Goal: Information Seeking & Learning: Check status

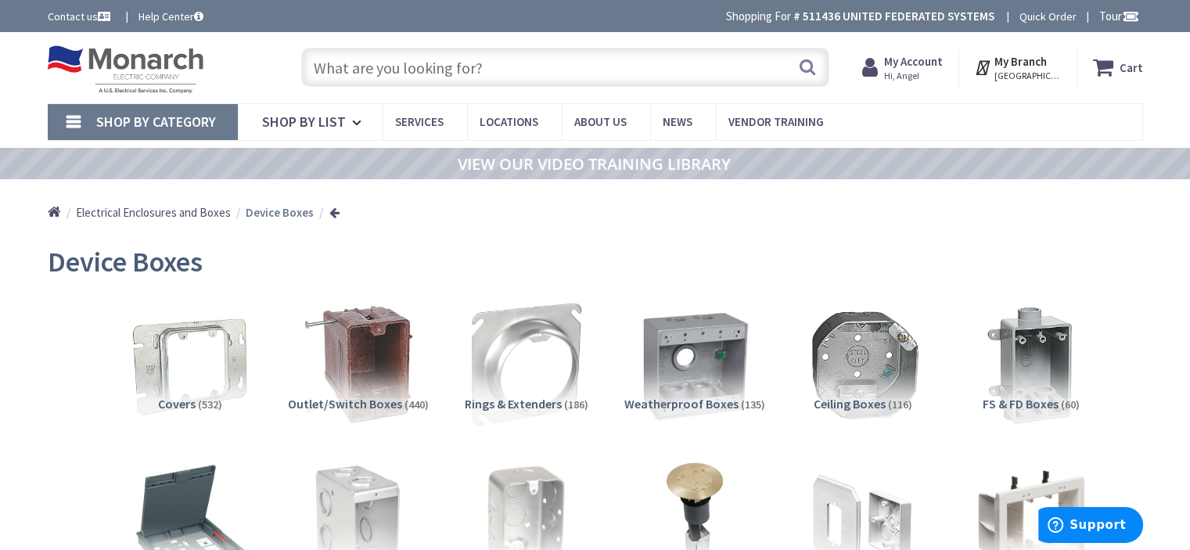
click at [914, 61] on strong "My Account" at bounding box center [913, 61] width 59 height 15
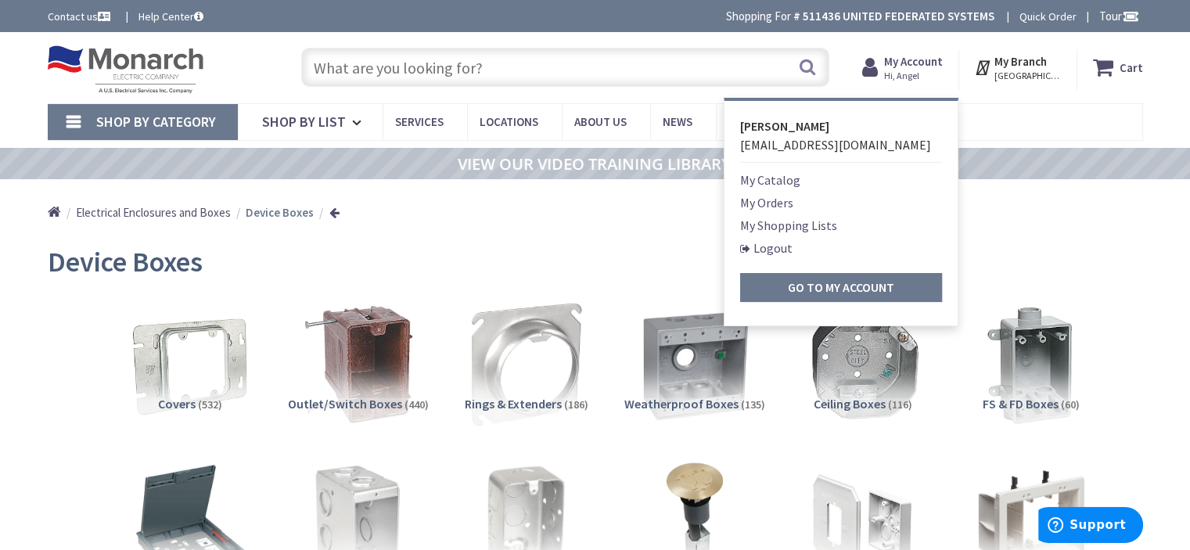
click at [775, 204] on link "My Orders" at bounding box center [766, 202] width 53 height 19
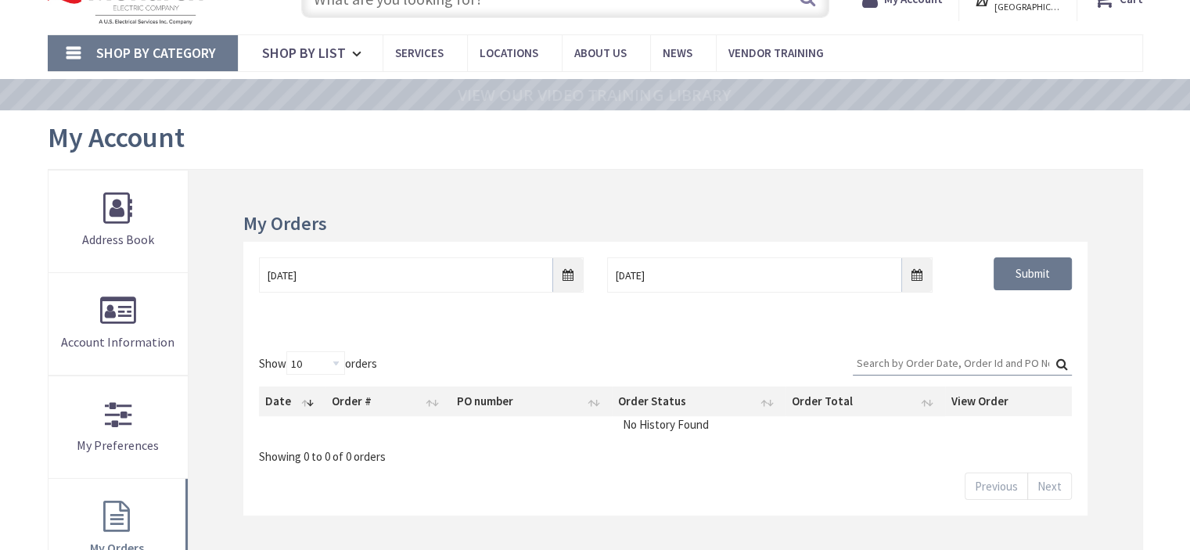
scroll to position [78, 0]
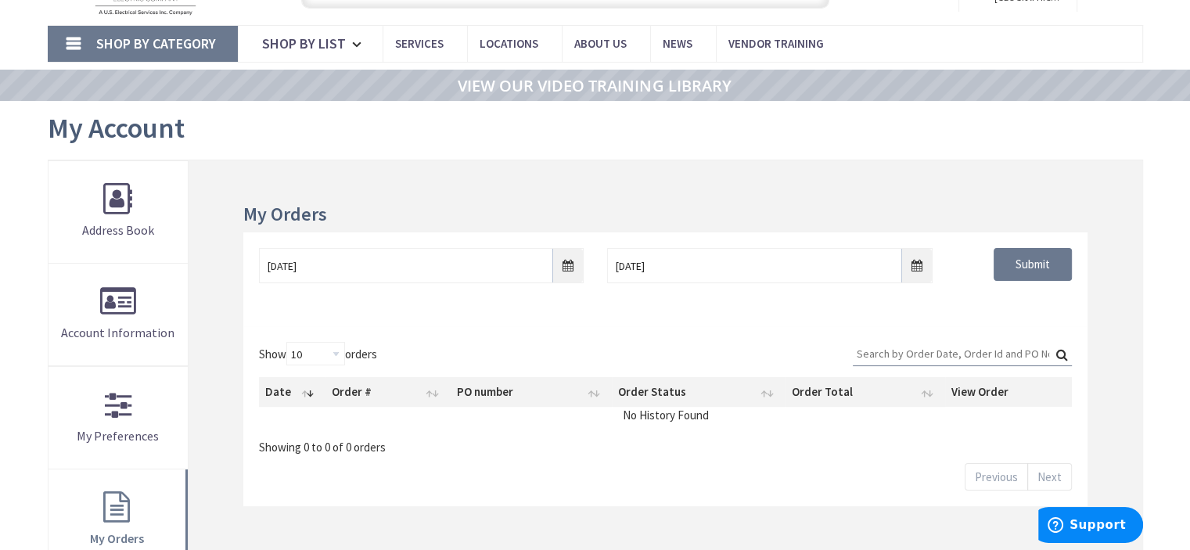
click at [868, 354] on input "Search:" at bounding box center [962, 353] width 219 height 23
type input "4395"
click at [1058, 354] on label "Search: 4395" at bounding box center [962, 354] width 219 height 24
click at [1058, 354] on input "4395" at bounding box center [962, 353] width 219 height 23
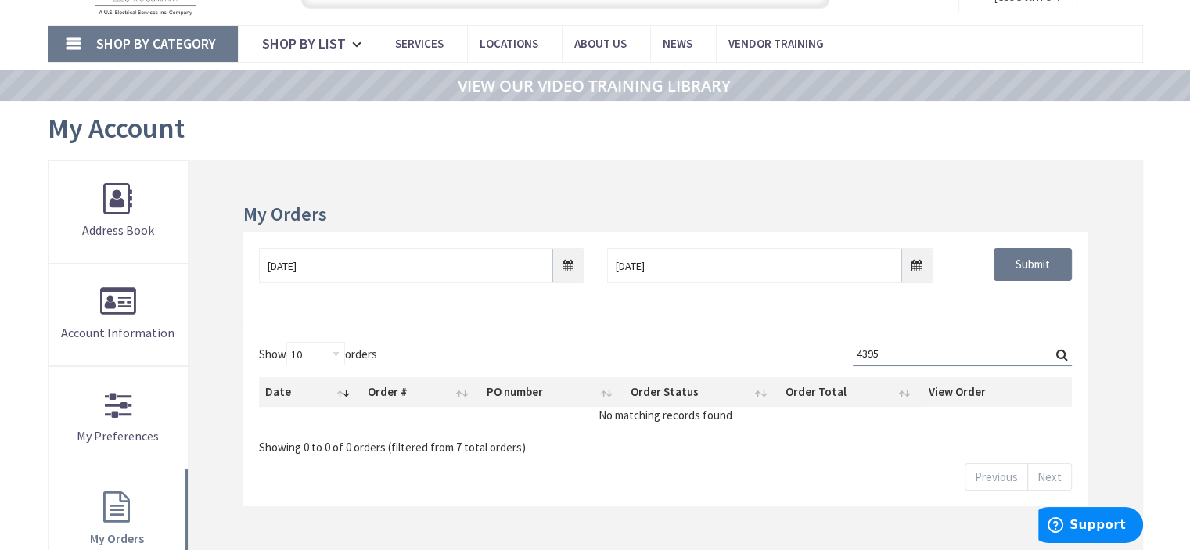
type input "[GEOGRAPHIC_DATA][PERSON_NAME], [GEOGRAPHIC_DATA]"
drag, startPoint x: 878, startPoint y: 352, endPoint x: 882, endPoint y: 344, distance: 9.1
click at [879, 350] on input "4395" at bounding box center [962, 353] width 219 height 23
type input "4359"
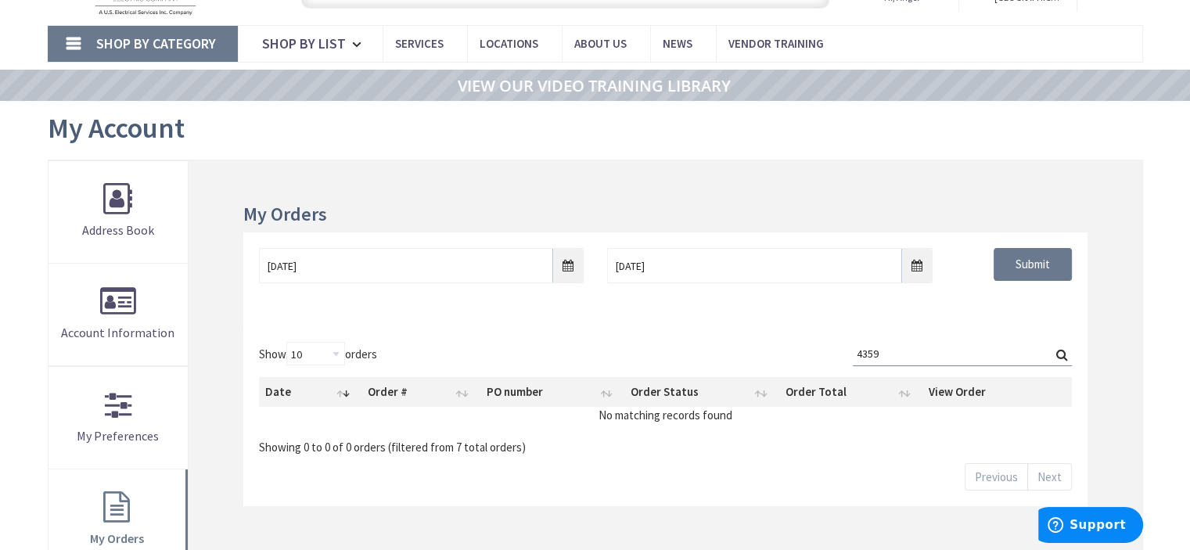
click at [1058, 352] on label "Search: 4359" at bounding box center [962, 354] width 219 height 24
click at [1058, 352] on input "4359" at bounding box center [962, 353] width 219 height 23
click at [386, 344] on div "Show 10 25 50 100 orders Search: 4359 Date Order # PO number Order Status Order…" at bounding box center [665, 398] width 812 height 113
click at [384, 353] on div "Show 10 25 50 100 orders Search: 4359 Date Order # PO number Order Status Order…" at bounding box center [665, 398] width 812 height 113
click at [886, 356] on input "4359" at bounding box center [962, 353] width 219 height 23
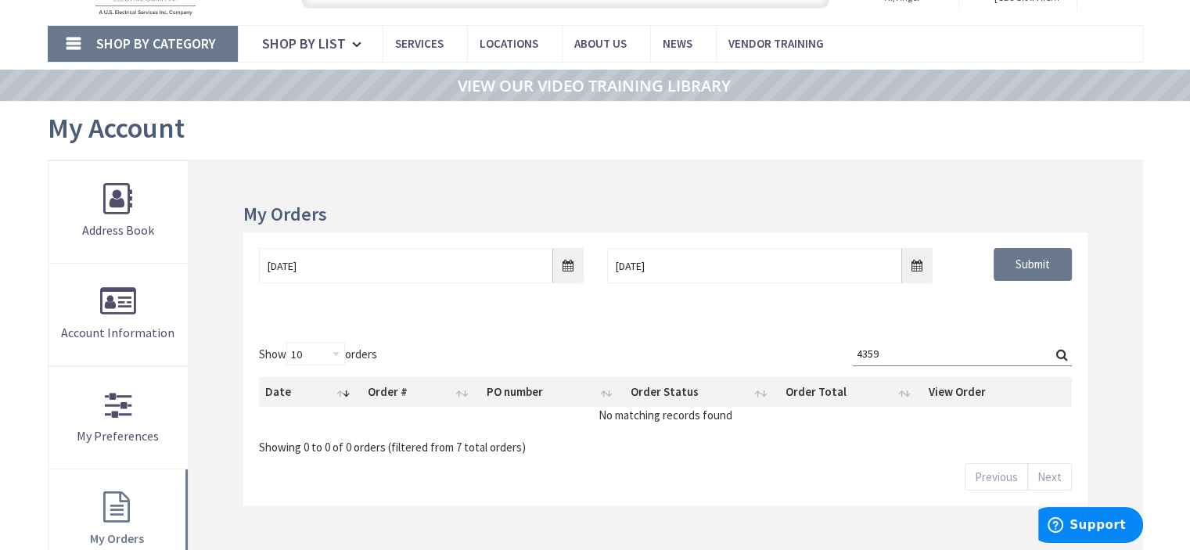
drag, startPoint x: 879, startPoint y: 355, endPoint x: 796, endPoint y: 347, distance: 82.6
click at [821, 353] on div "Show 10 25 50 100 orders Search: 4359 Date Order # PO number Order Status Order…" at bounding box center [665, 398] width 812 height 113
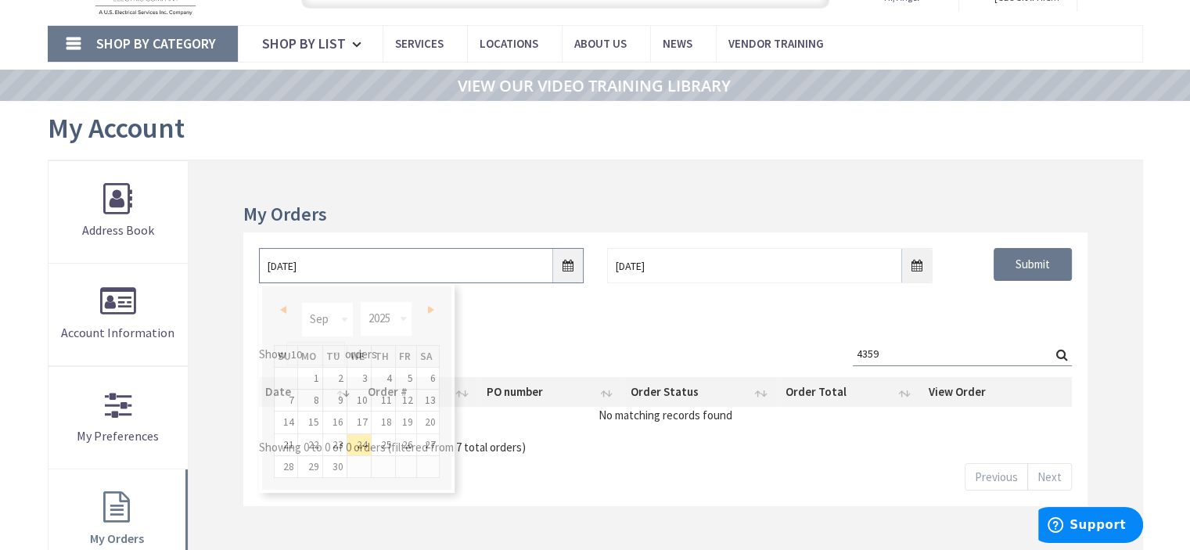
click at [571, 268] on input "9/24/2025" at bounding box center [421, 265] width 325 height 35
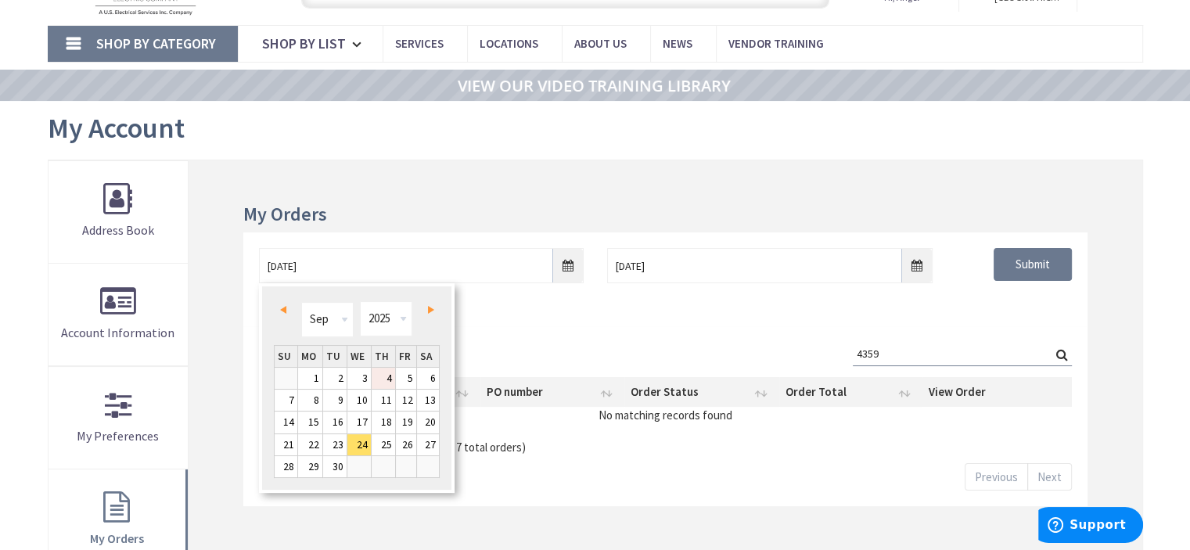
click at [381, 376] on link "4" at bounding box center [383, 378] width 23 height 21
type input "09/04/2025"
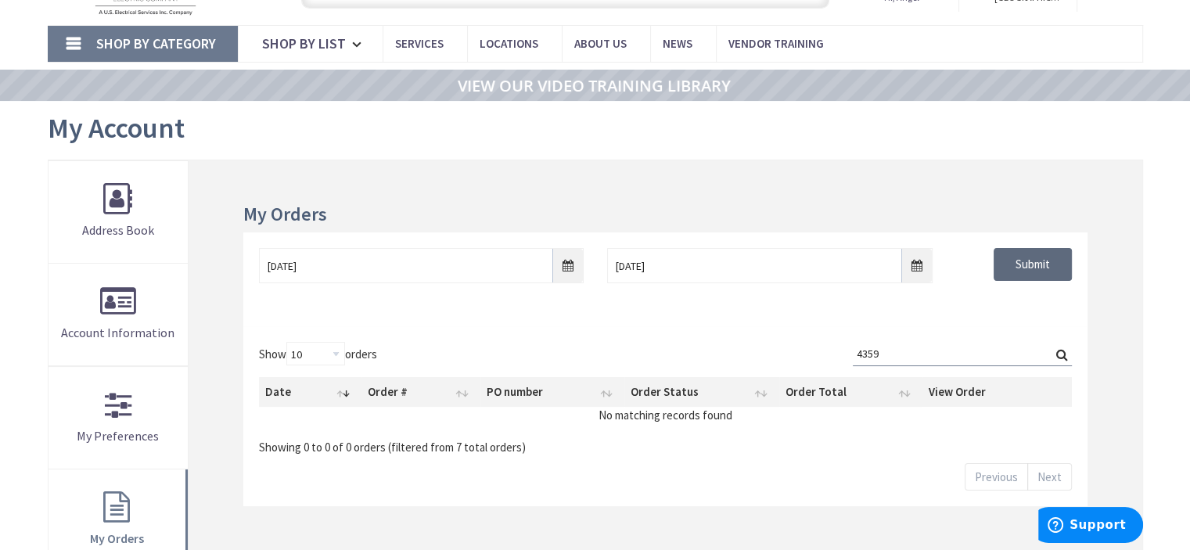
click at [1016, 256] on input "Submit" at bounding box center [1033, 264] width 78 height 33
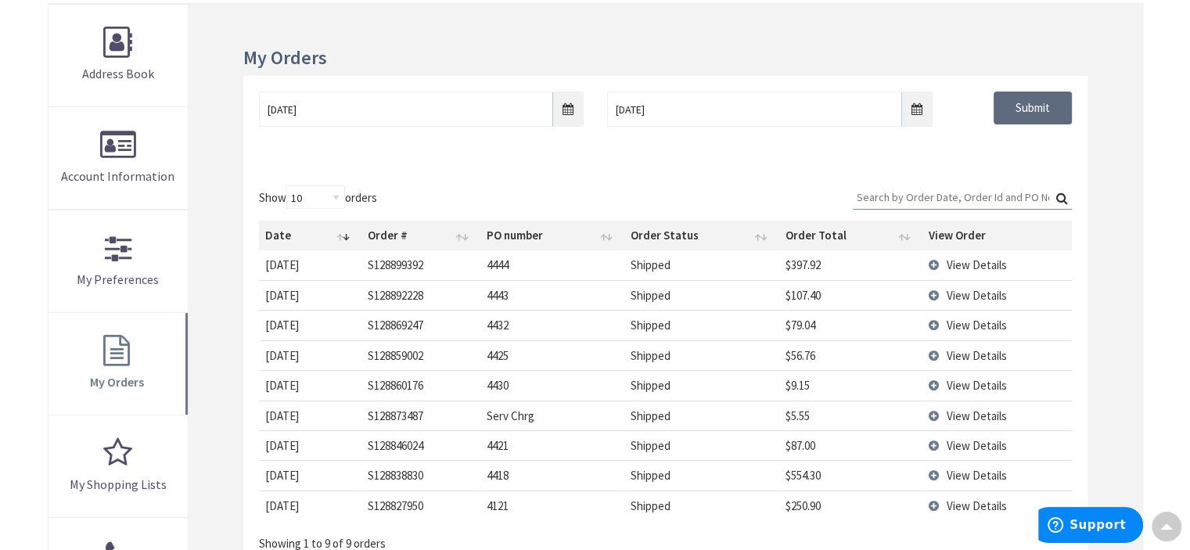
scroll to position [313, 0]
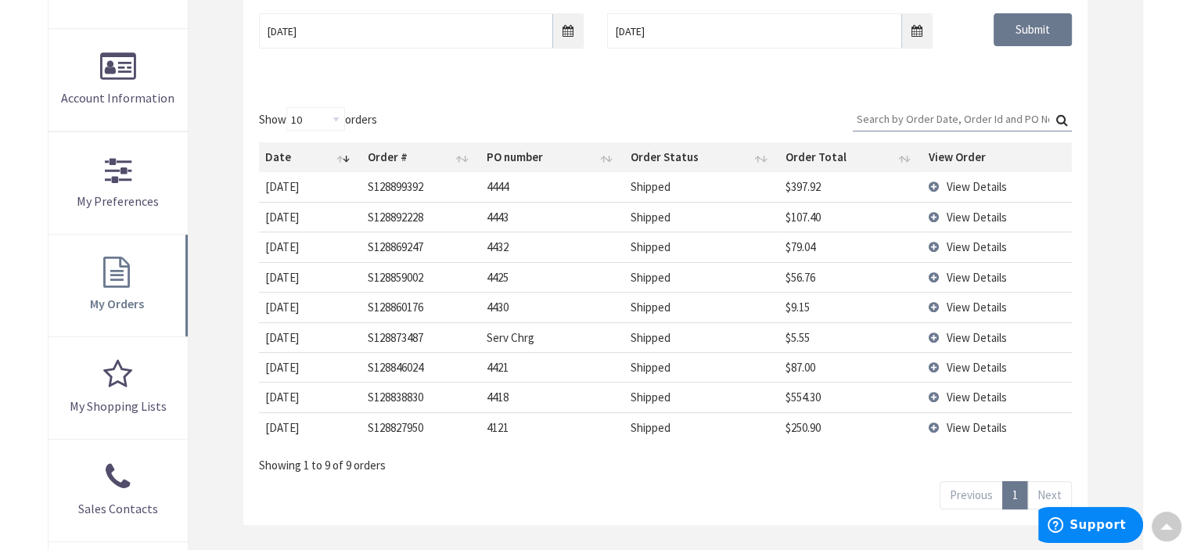
click at [936, 423] on td "View Details" at bounding box center [996, 427] width 149 height 30
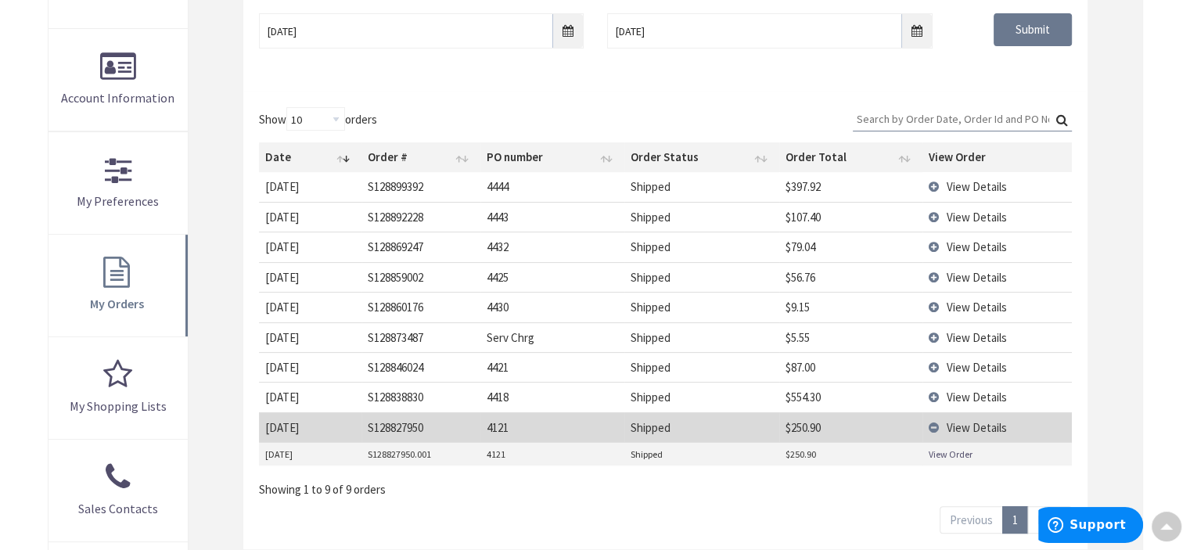
click at [942, 452] on link "View Order" at bounding box center [951, 453] width 44 height 13
click at [937, 392] on td "View Details" at bounding box center [996, 397] width 149 height 30
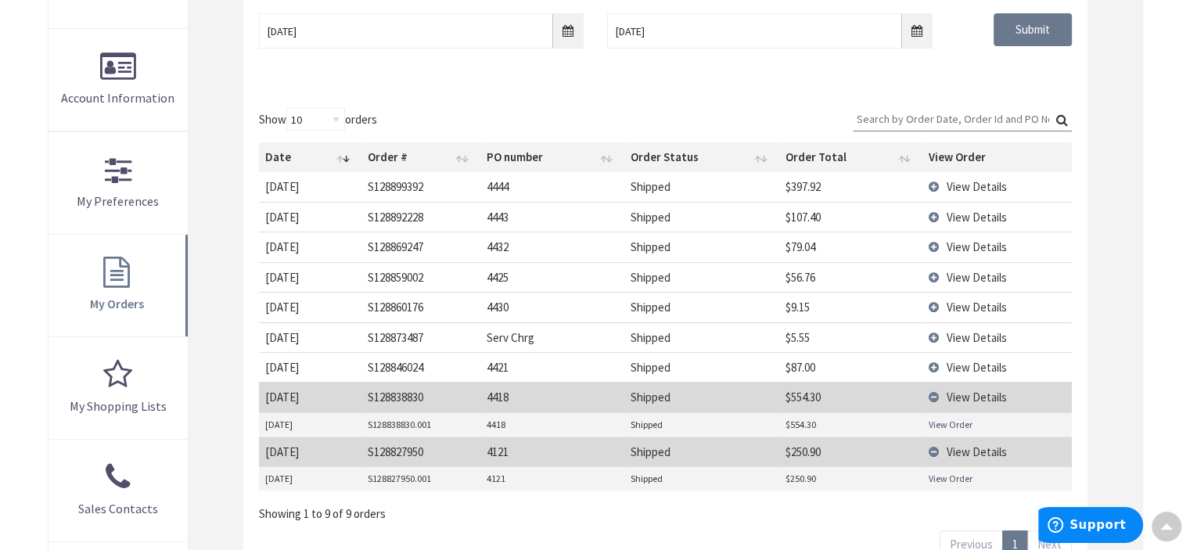
click at [940, 425] on link "View Order" at bounding box center [951, 424] width 44 height 13
click at [938, 363] on td "View Details" at bounding box center [996, 367] width 149 height 30
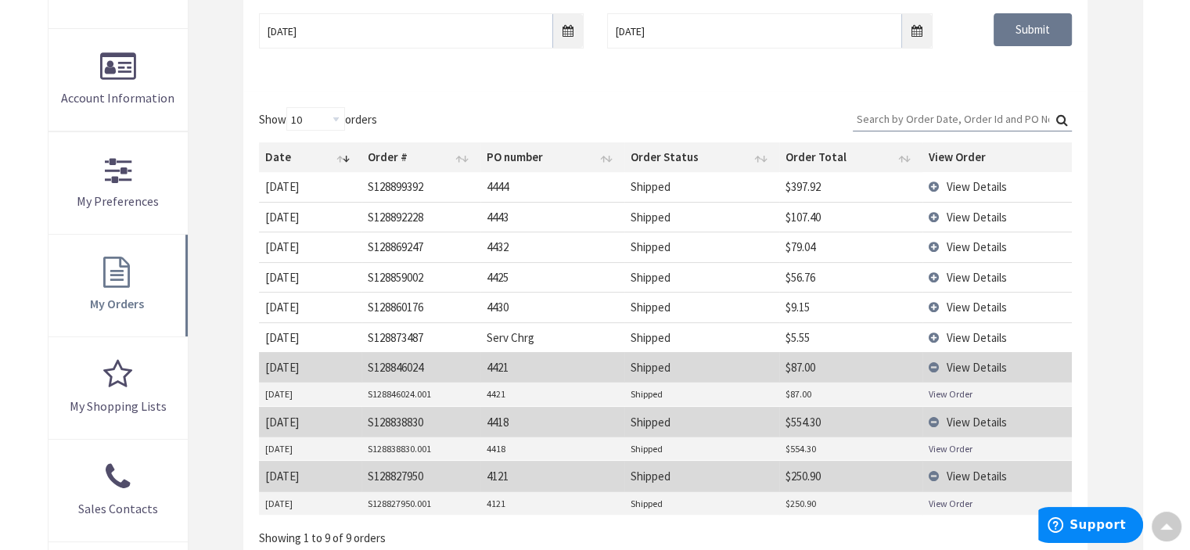
click at [942, 395] on link "View Order" at bounding box center [951, 393] width 44 height 13
click at [931, 332] on td "View Details" at bounding box center [996, 337] width 149 height 30
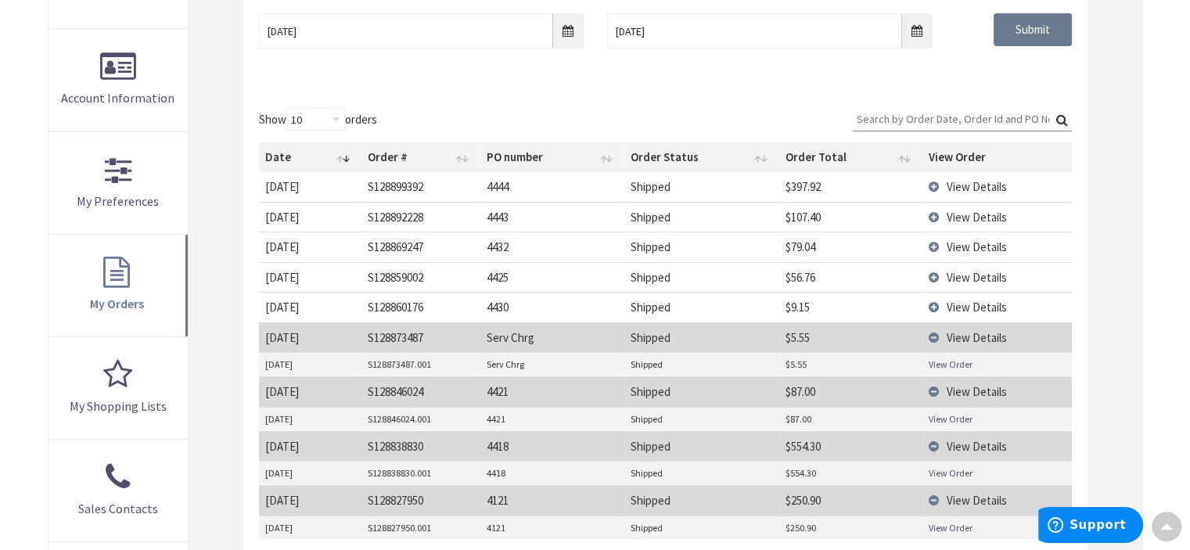
click at [943, 365] on link "View Order" at bounding box center [951, 364] width 44 height 13
click at [934, 302] on td "View Details" at bounding box center [996, 307] width 149 height 30
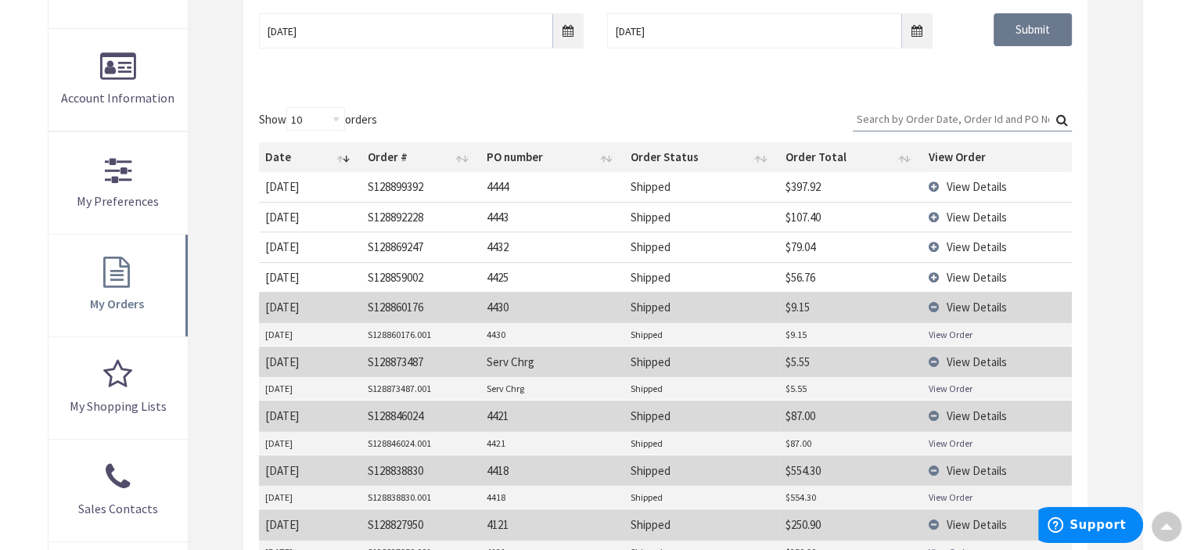
click at [939, 330] on link "View Order" at bounding box center [951, 334] width 44 height 13
click at [933, 269] on td "View Details" at bounding box center [996, 277] width 149 height 30
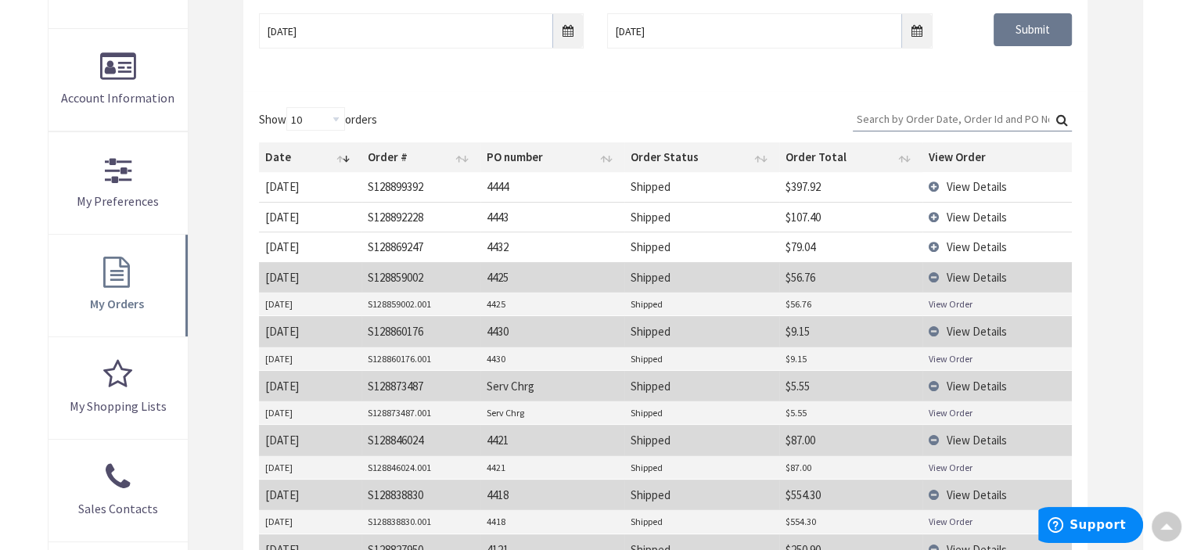
click at [943, 304] on link "View Order" at bounding box center [951, 303] width 44 height 13
click at [936, 238] on td "View Details" at bounding box center [996, 247] width 149 height 30
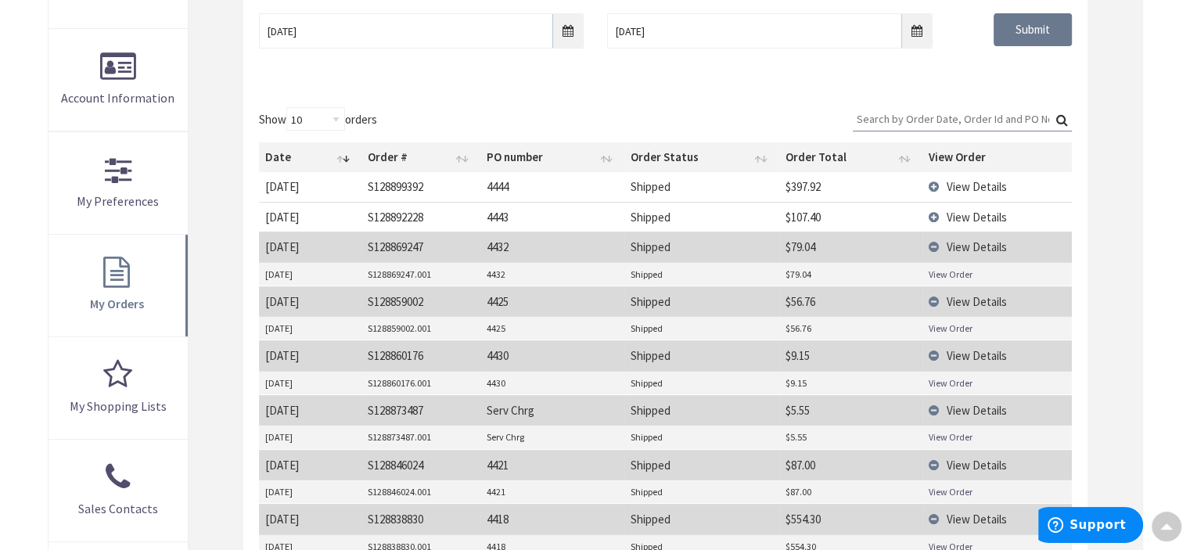
click at [929, 275] on link "View Order" at bounding box center [951, 274] width 44 height 13
click at [934, 215] on td "View Details" at bounding box center [996, 217] width 149 height 30
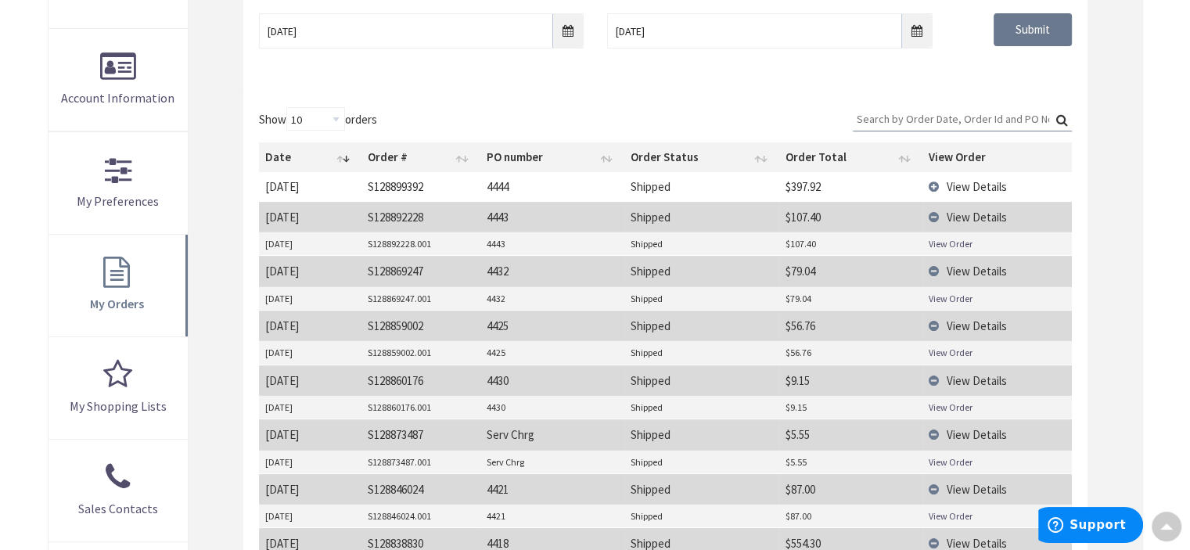
click at [954, 243] on link "View Order" at bounding box center [951, 243] width 44 height 13
click at [939, 184] on td "View Details" at bounding box center [996, 186] width 149 height 29
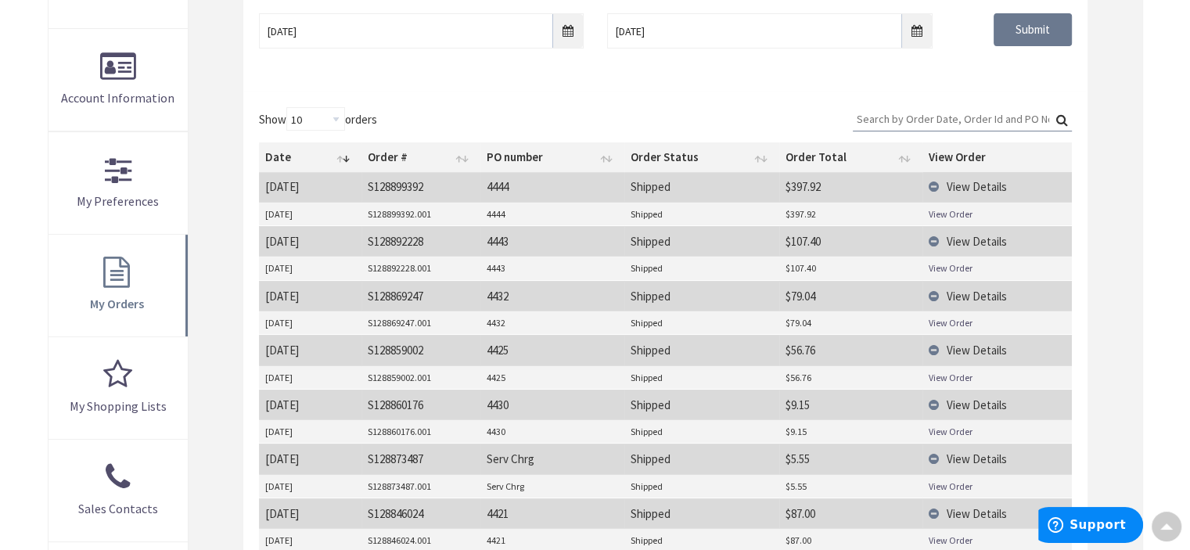
click at [942, 209] on link "View Order" at bounding box center [951, 213] width 44 height 13
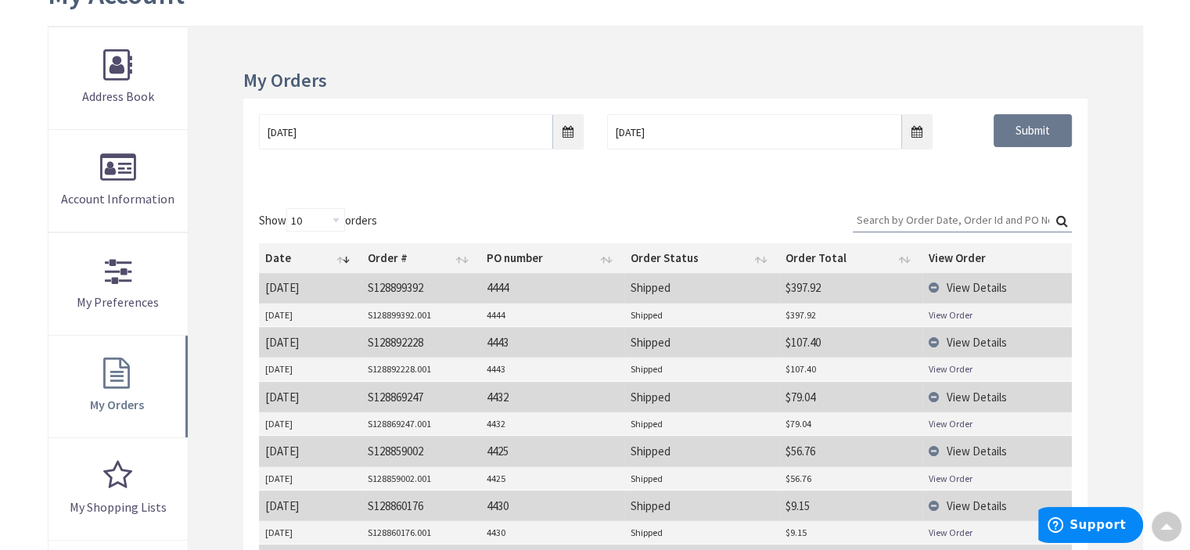
scroll to position [0, 0]
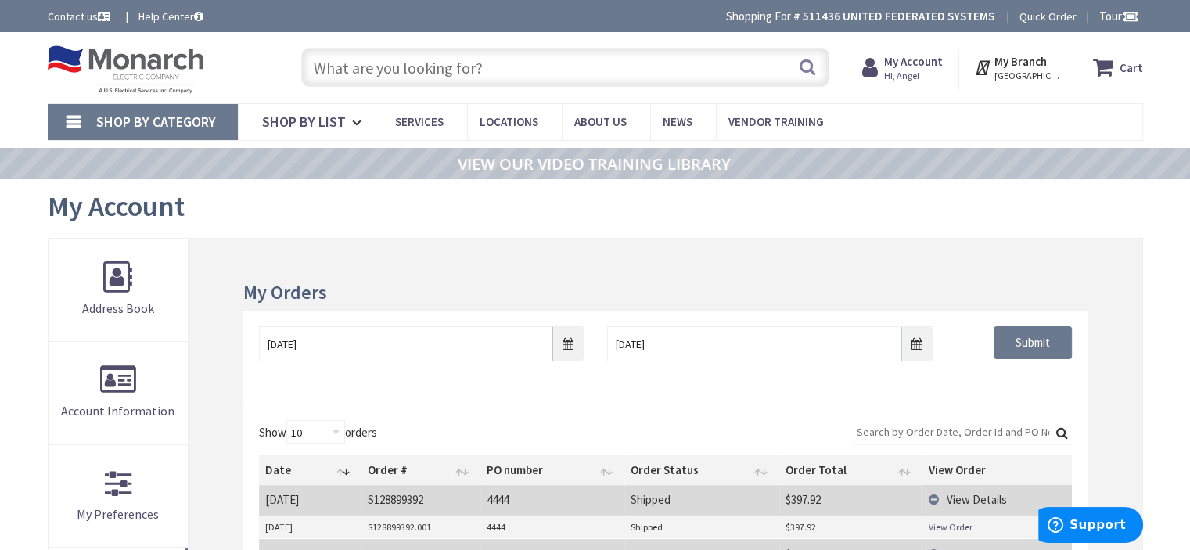
click at [347, 72] on input "text" at bounding box center [565, 67] width 528 height 39
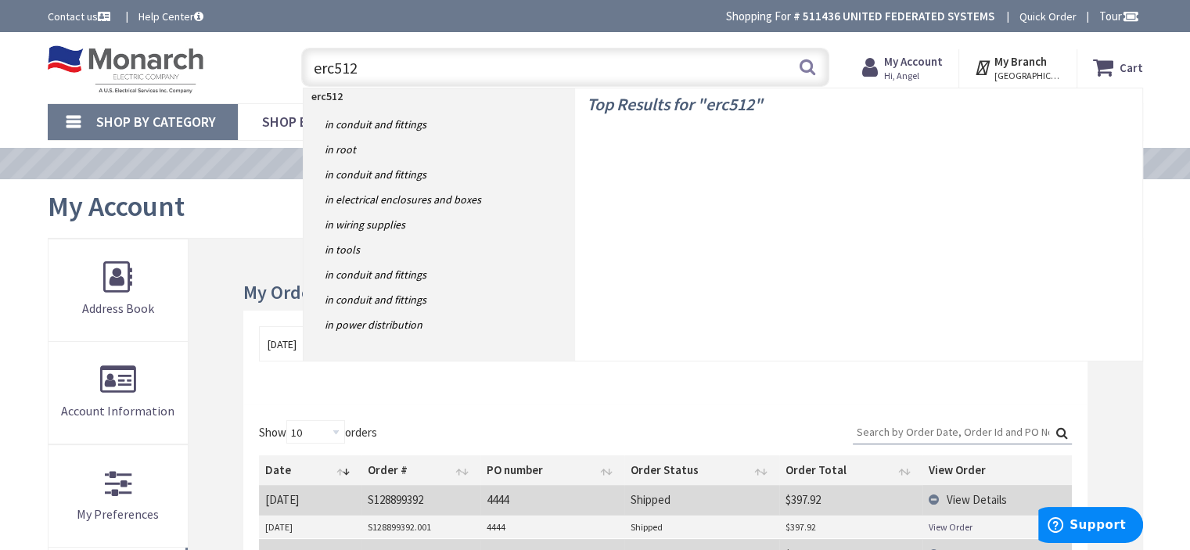
type input "erc512a"
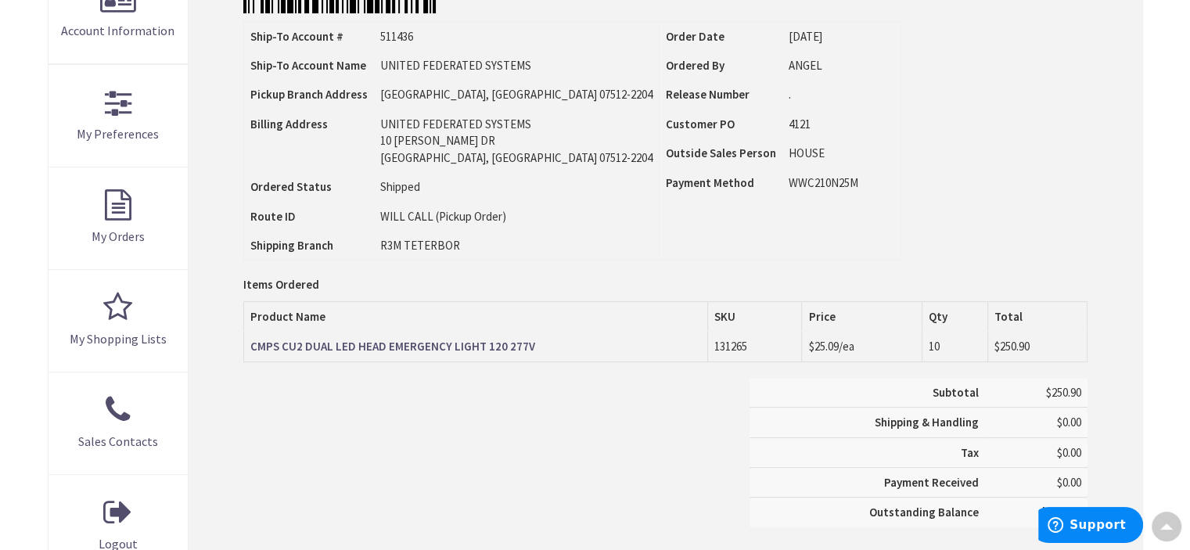
scroll to position [469, 0]
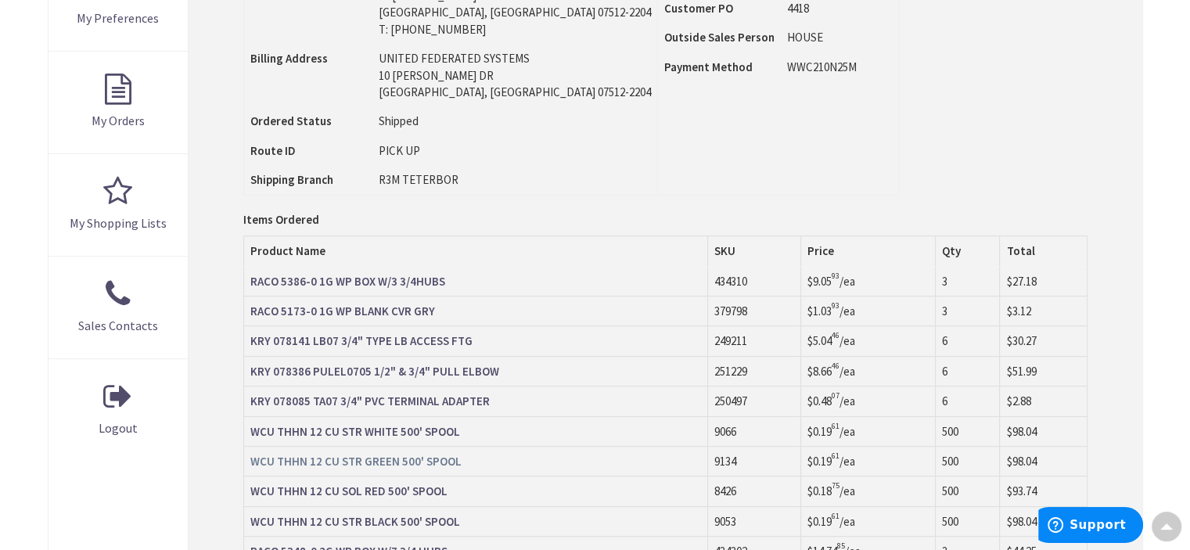
scroll to position [469, 0]
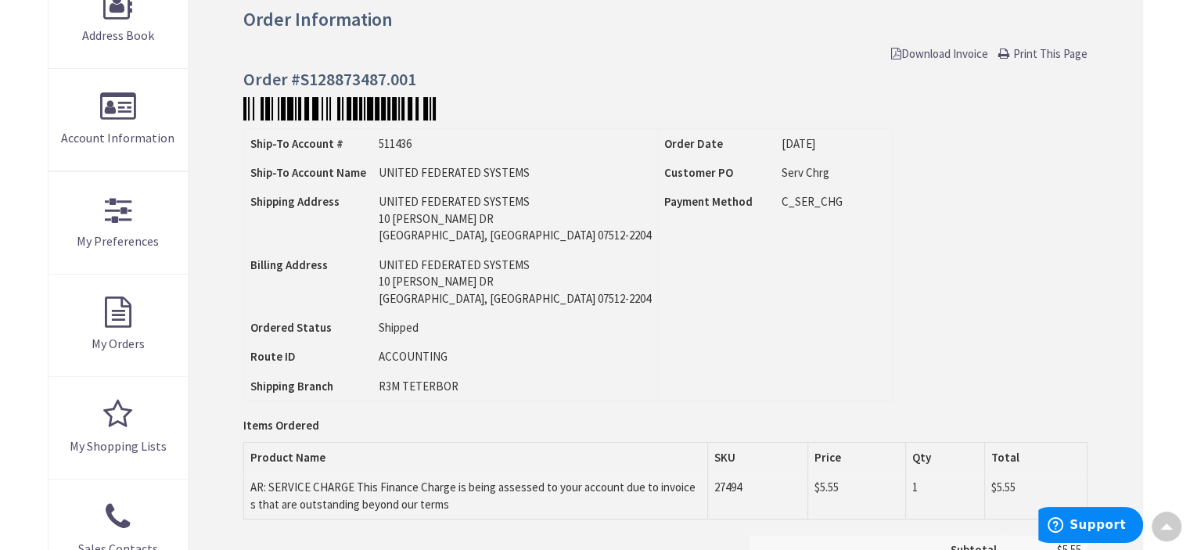
scroll to position [235, 0]
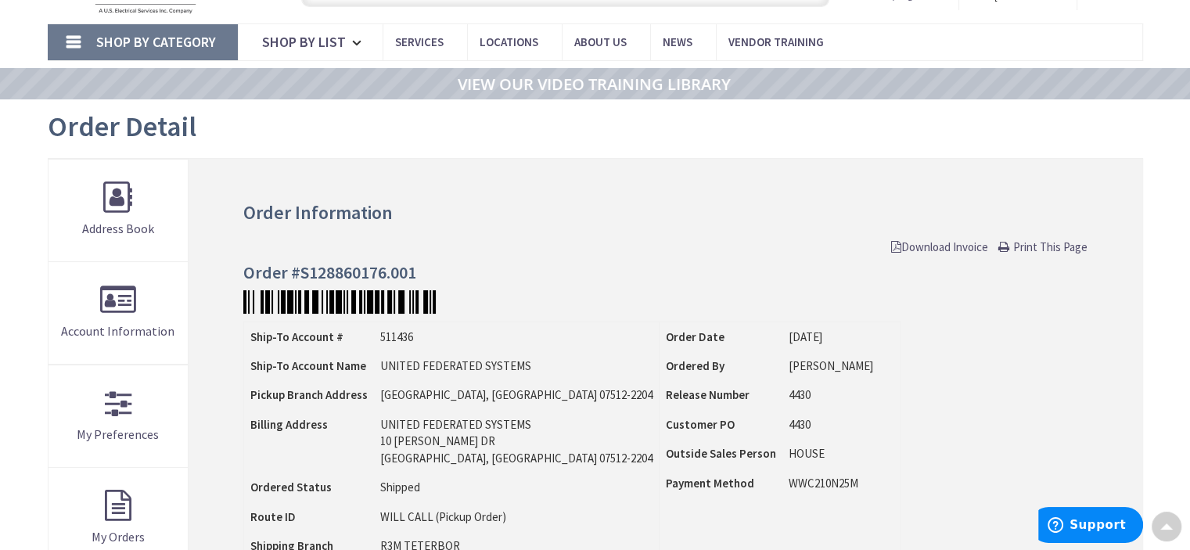
scroll to position [78, 0]
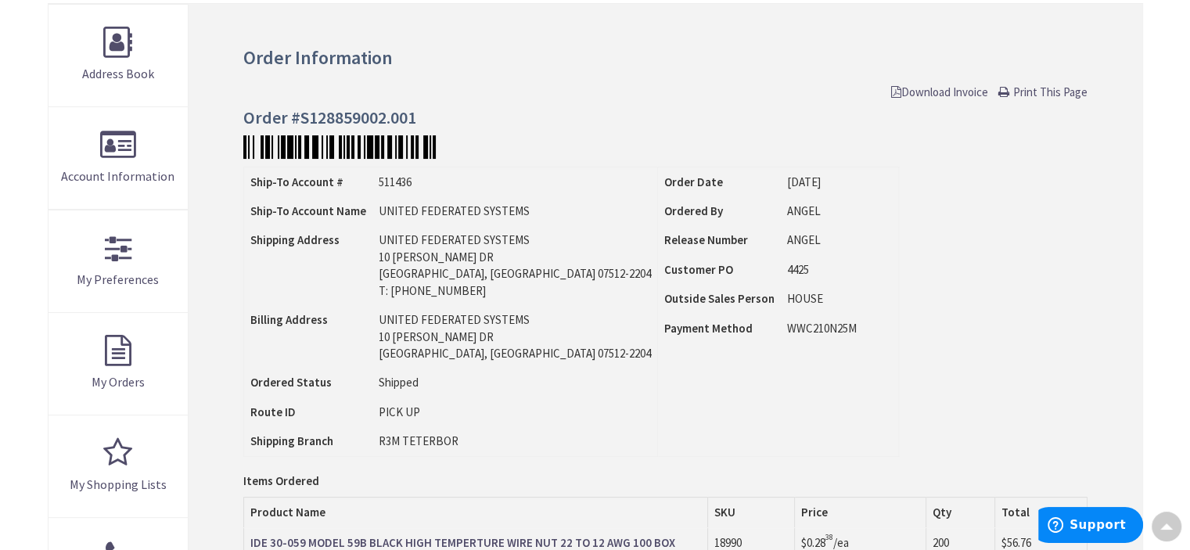
scroll to position [156, 0]
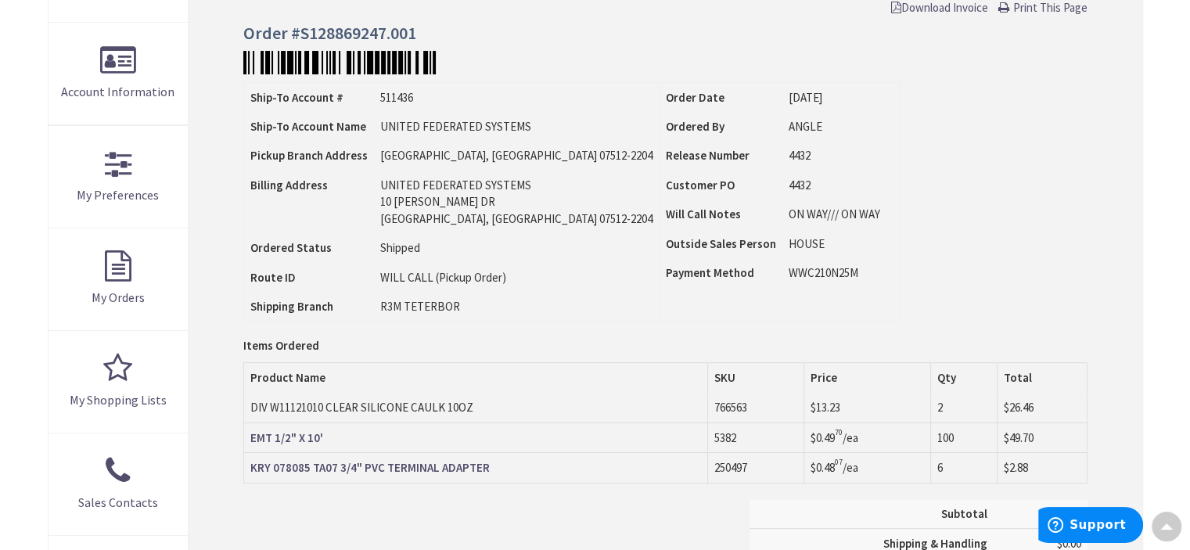
scroll to position [235, 0]
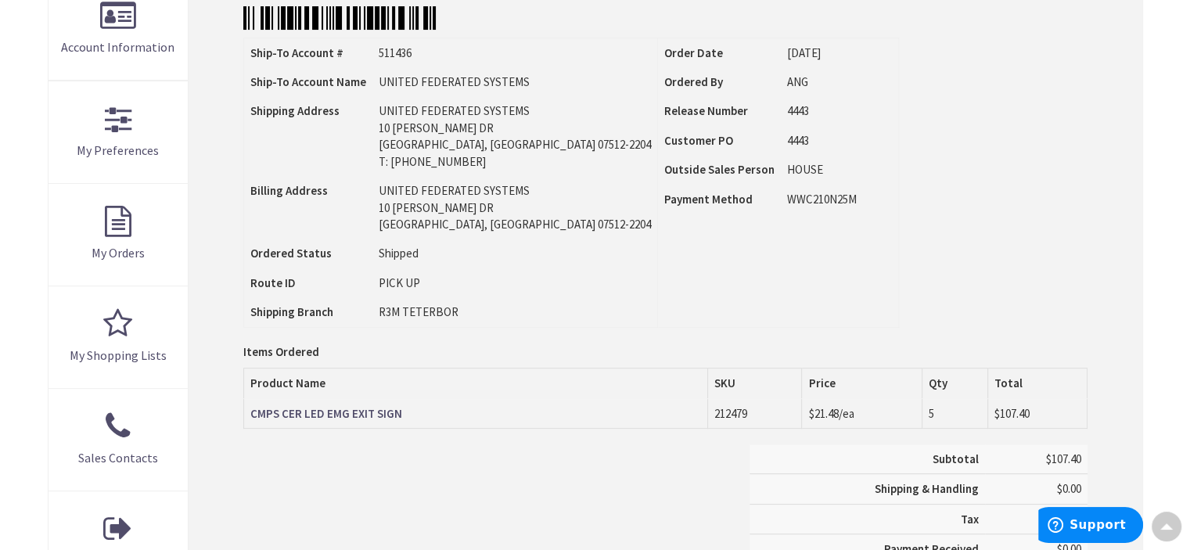
scroll to position [391, 0]
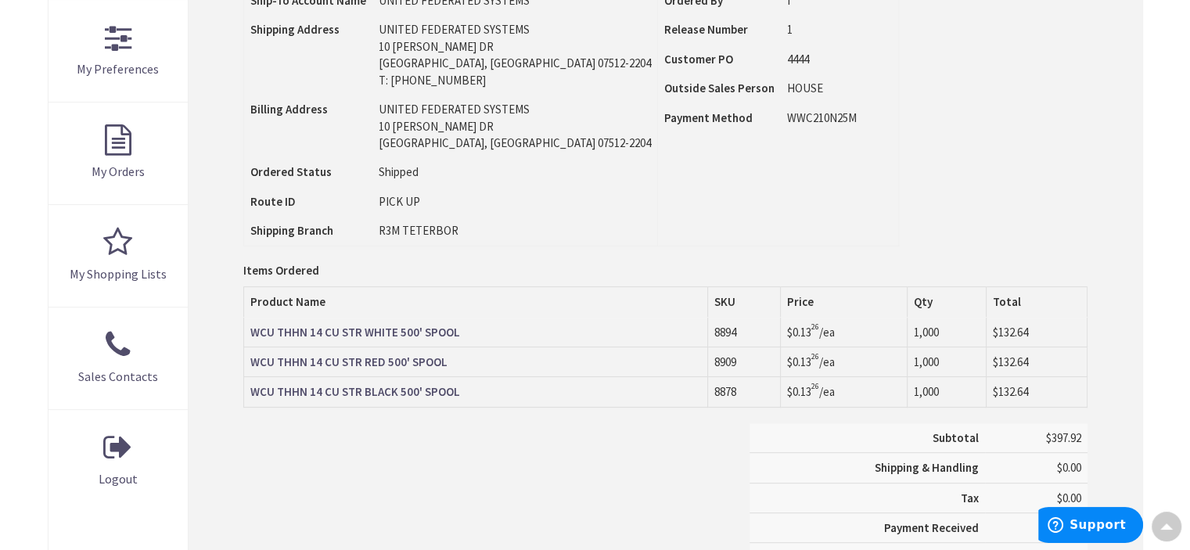
scroll to position [469, 0]
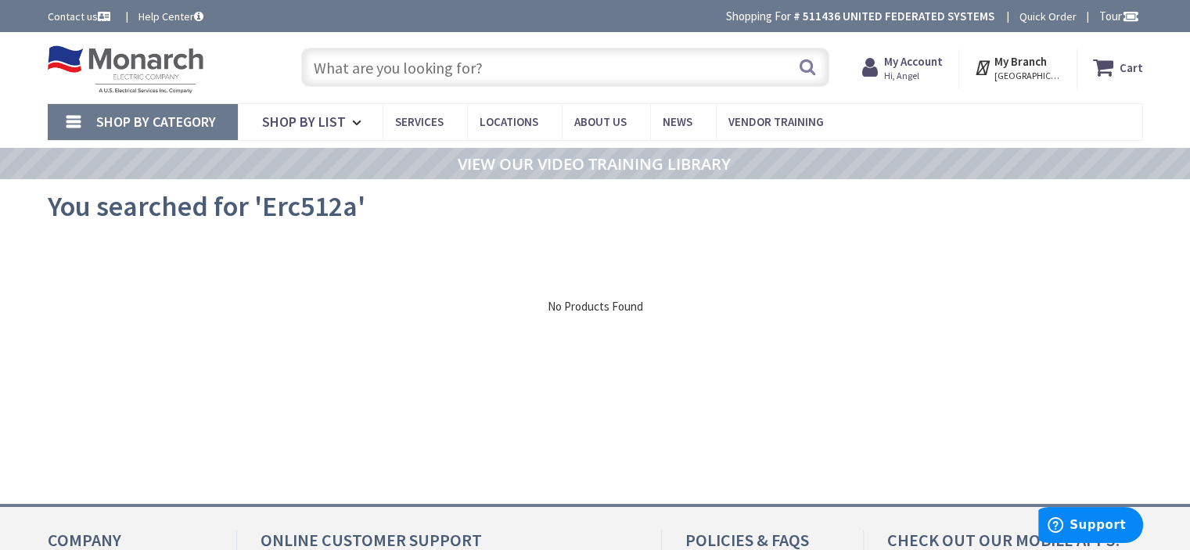
click at [351, 66] on input "text" at bounding box center [565, 67] width 528 height 39
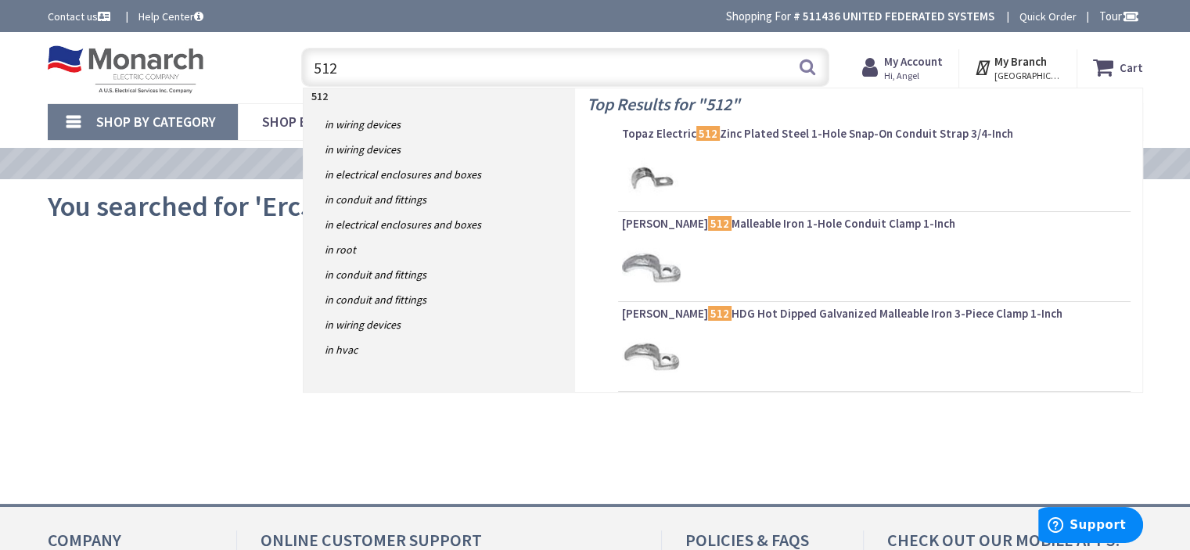
type input "512A"
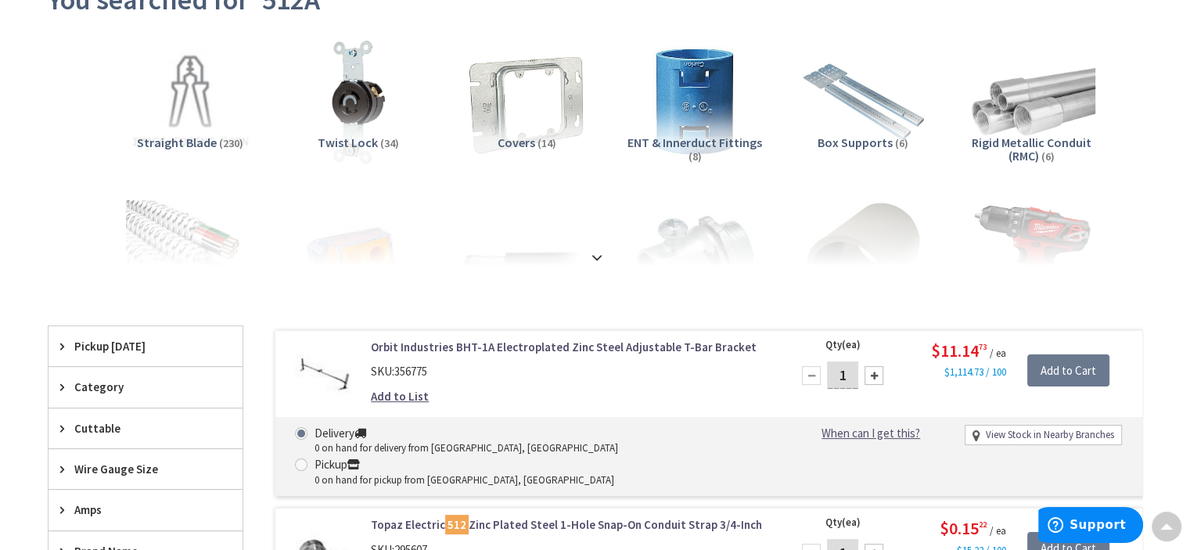
scroll to position [235, 0]
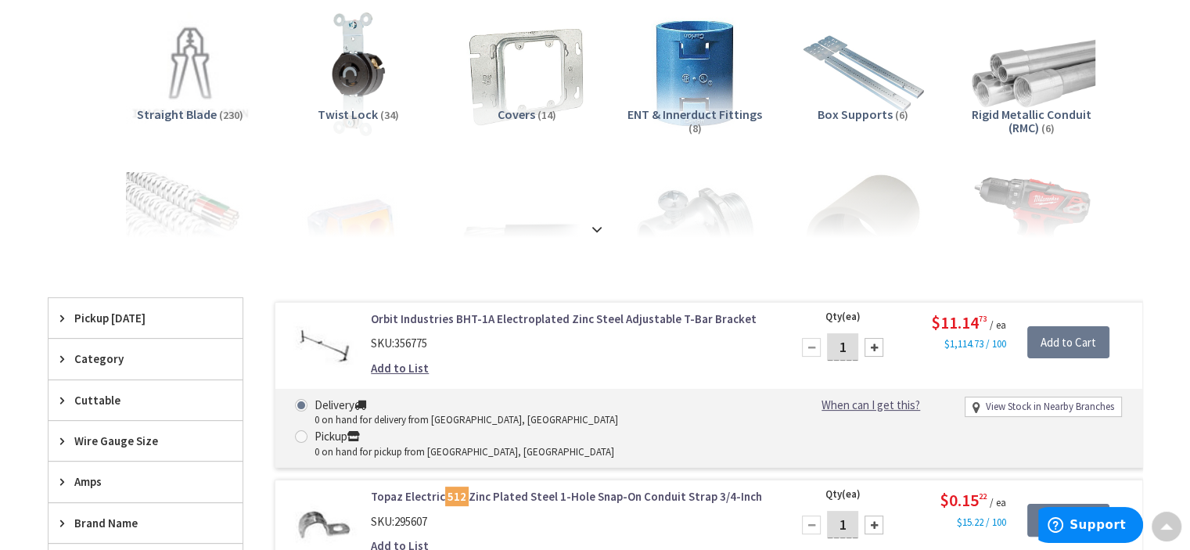
click at [401, 317] on link "Orbit Industries BHT-1A Electroplated Zinc Steel Adjustable T-Bar Bracket" at bounding box center [570, 319] width 398 height 16
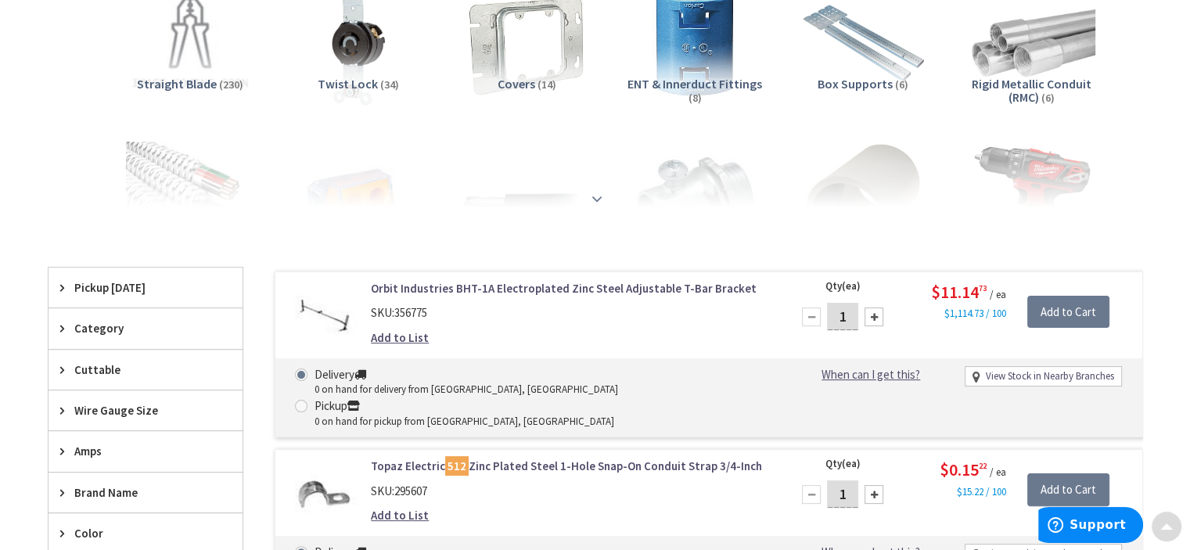
scroll to position [313, 0]
